Goal: Task Accomplishment & Management: Use online tool/utility

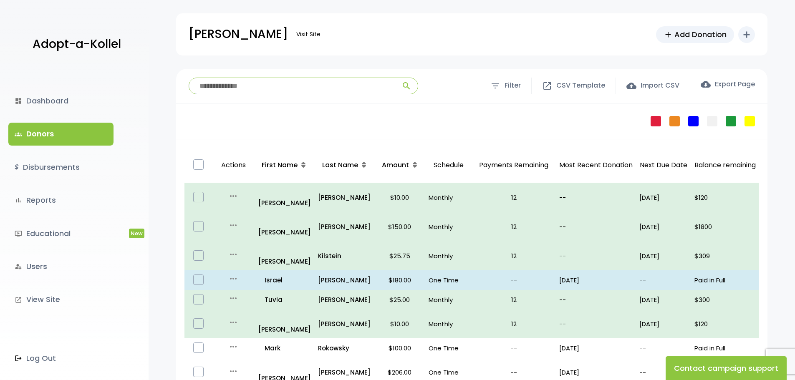
click at [255, 83] on input "search" at bounding box center [292, 86] width 206 height 16
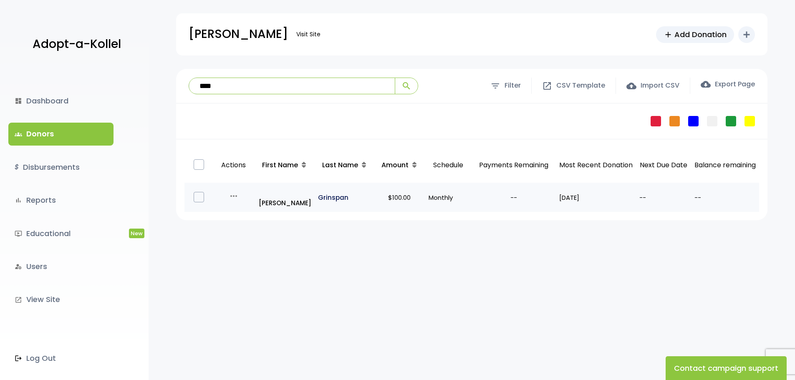
type input "****"
click at [337, 192] on p "Grinspan" at bounding box center [344, 197] width 53 height 11
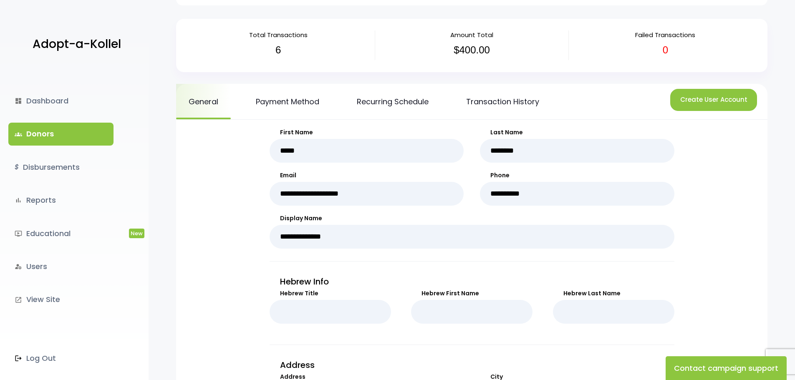
scroll to position [7, 0]
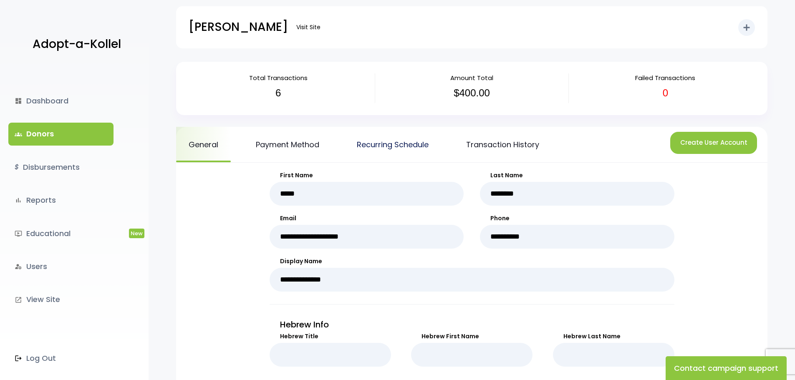
click at [394, 147] on link "Recurring Schedule" at bounding box center [392, 144] width 97 height 35
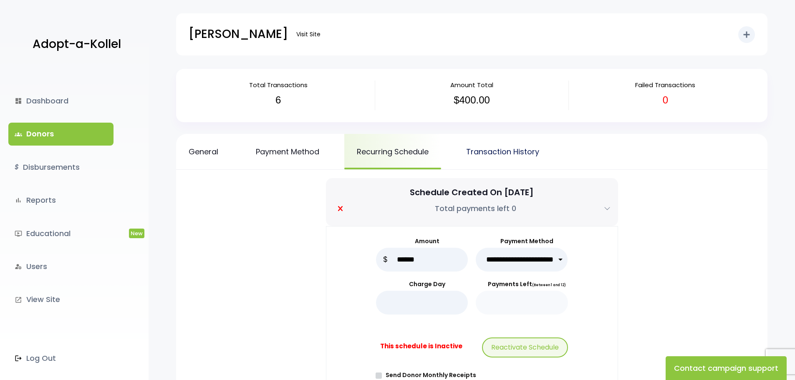
click at [491, 151] on link "Transaction History" at bounding box center [503, 151] width 98 height 35
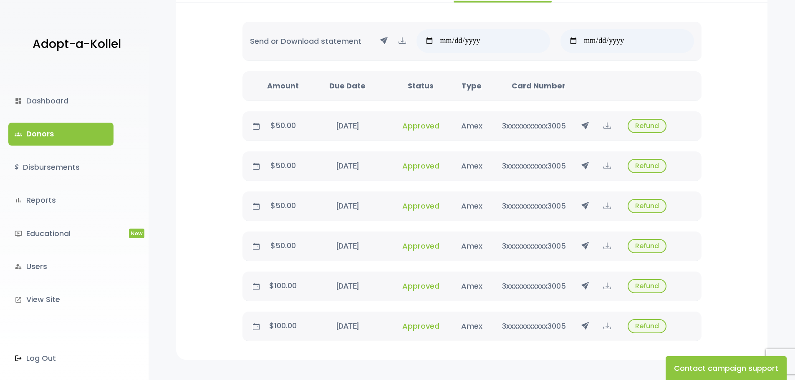
scroll to position [218, 0]
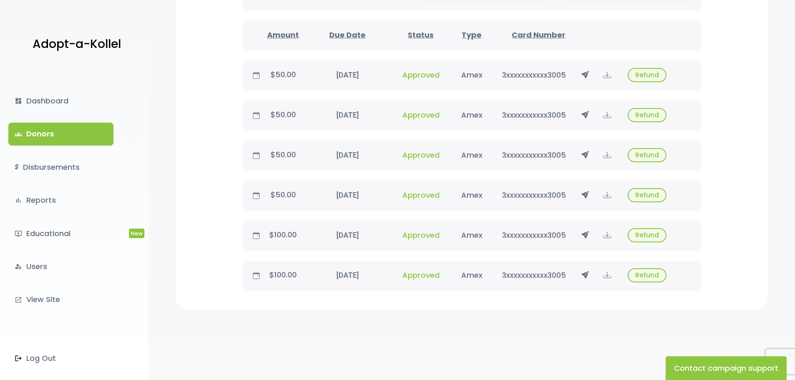
click at [426, 233] on span "Approved" at bounding box center [420, 235] width 37 height 10
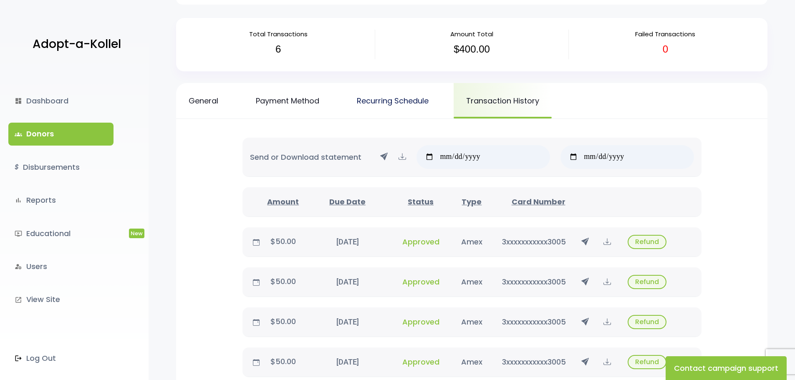
click at [373, 97] on link "Recurring Schedule" at bounding box center [392, 100] width 97 height 35
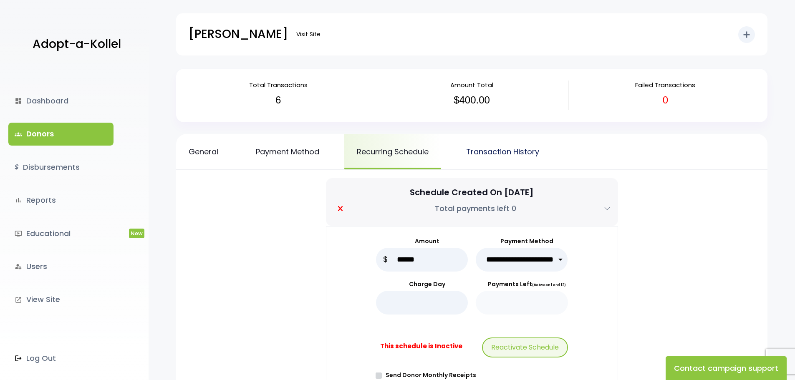
click at [499, 154] on link "Transaction History" at bounding box center [503, 151] width 98 height 35
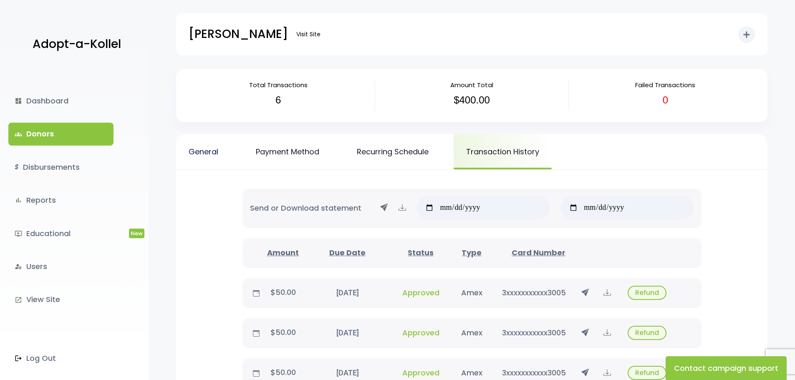
click at [188, 151] on link "General" at bounding box center [203, 151] width 55 height 35
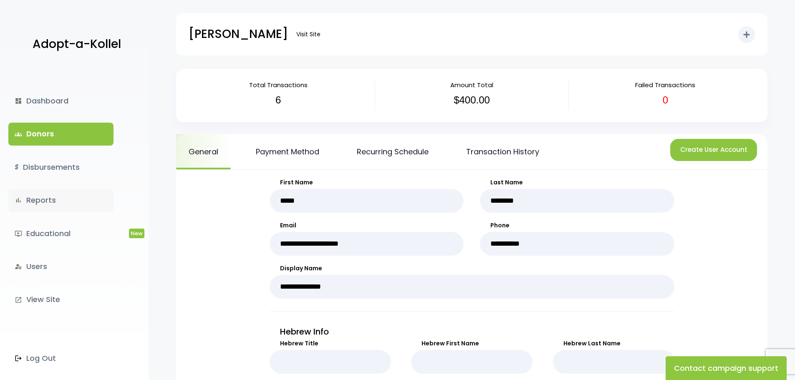
click at [42, 199] on link "bar_chart Reports" at bounding box center [60, 200] width 105 height 23
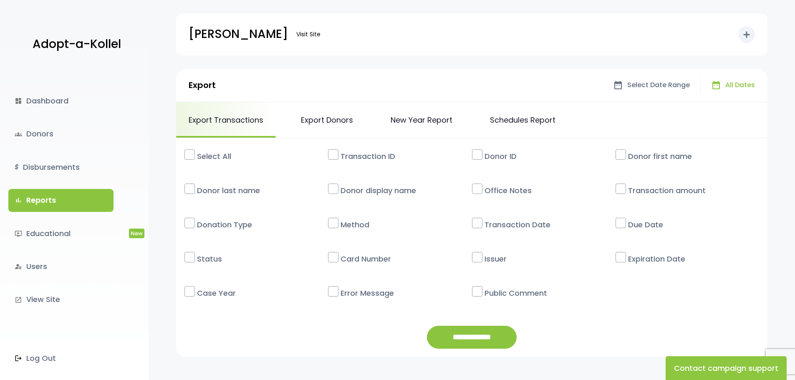
click at [194, 156] on label at bounding box center [189, 154] width 10 height 10
click at [459, 336] on input "**********" at bounding box center [472, 337] width 90 height 23
